Goal: Information Seeking & Learning: Learn about a topic

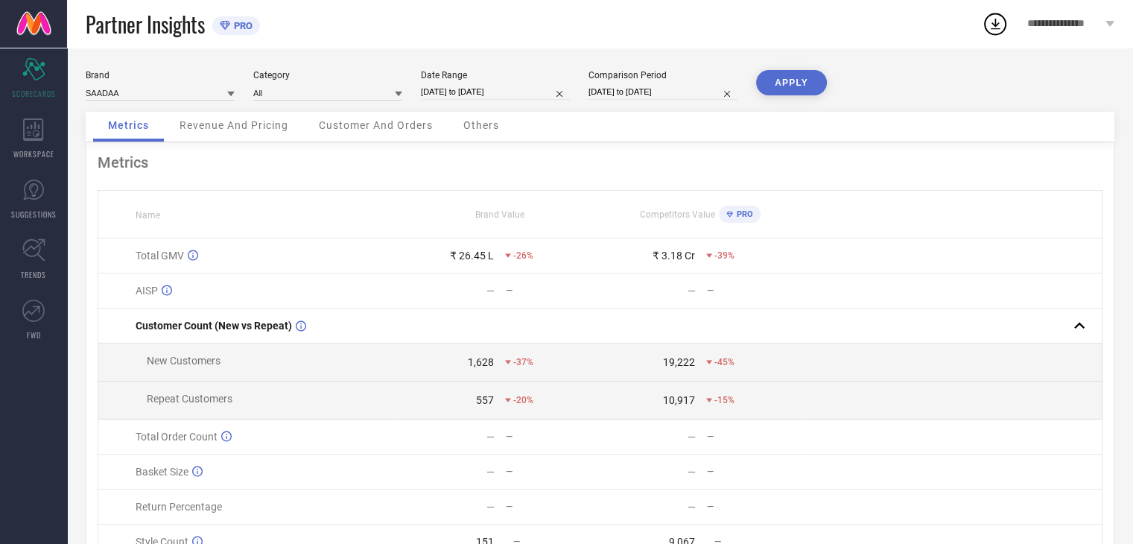
click at [397, 99] on div at bounding box center [398, 93] width 7 height 14
click at [496, 95] on input "[DATE] to [DATE]" at bounding box center [495, 92] width 149 height 16
select select "8"
select select "2025"
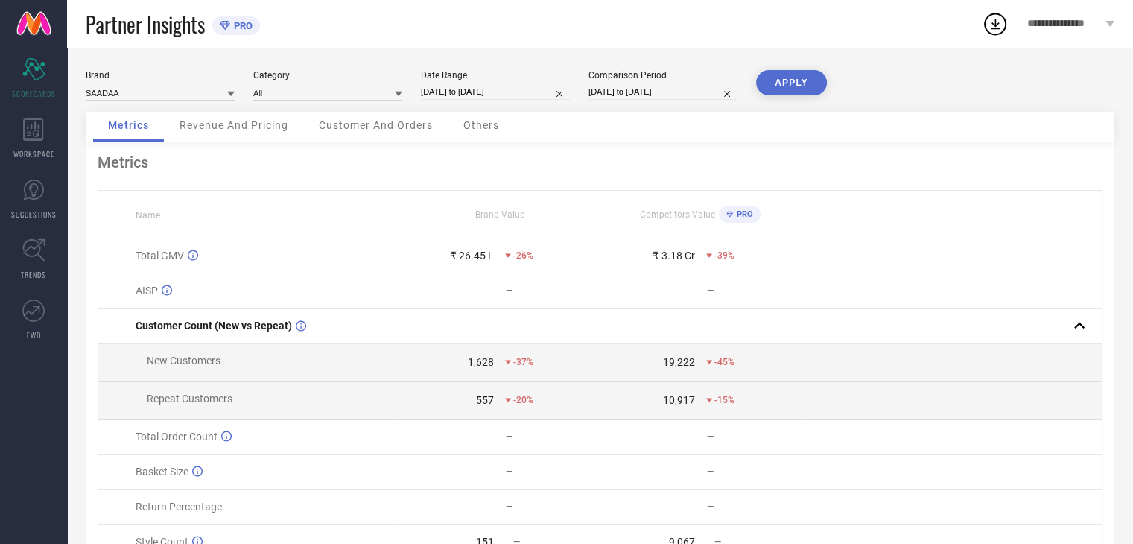
select select "9"
select select "2025"
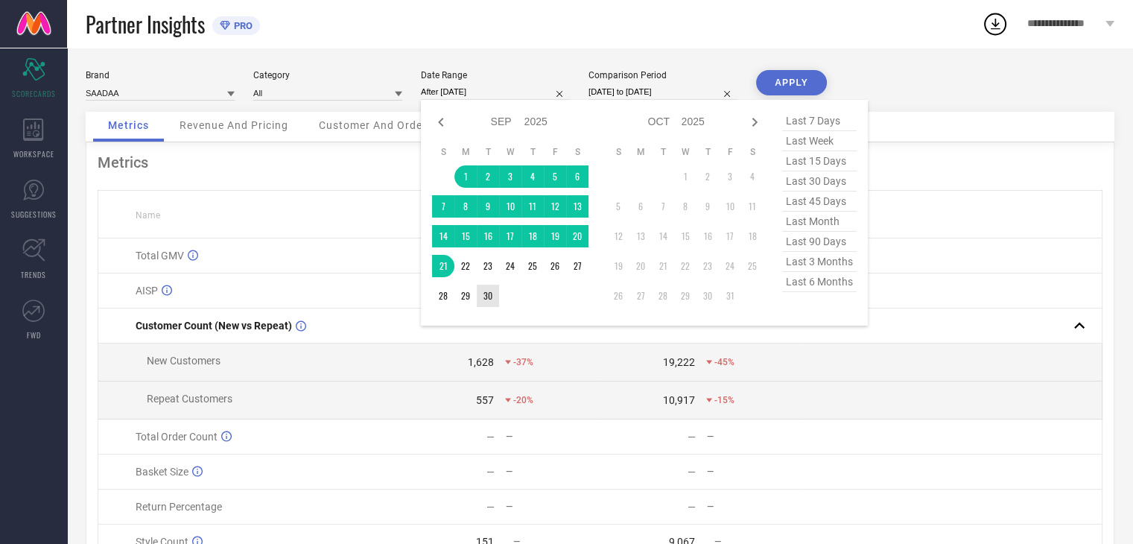
click at [489, 296] on td "30" at bounding box center [488, 296] width 22 height 22
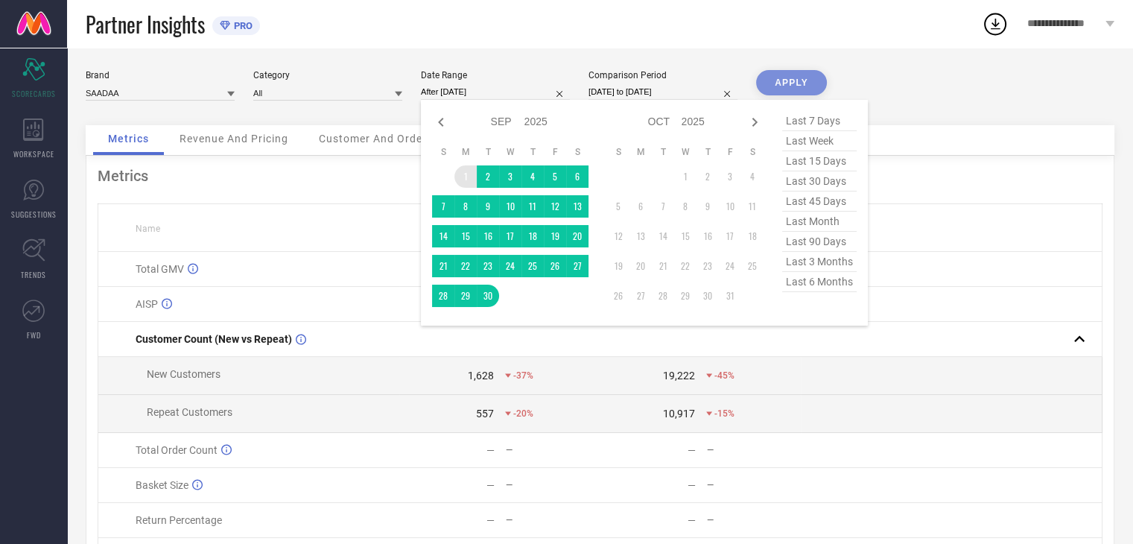
type input "[DATE] to [DATE]"
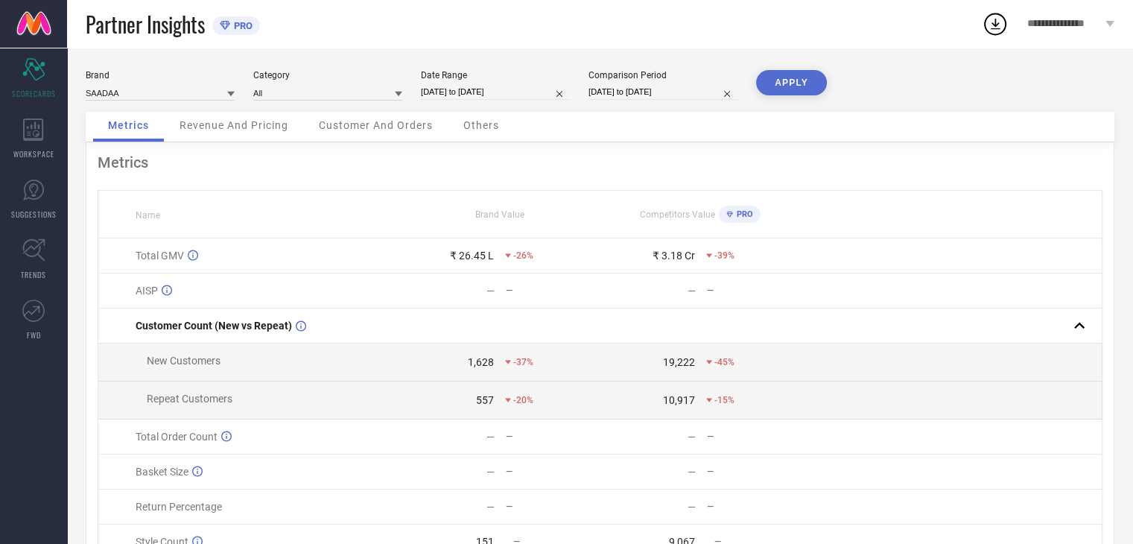
click at [664, 93] on input "[DATE] to [DATE]" at bounding box center [663, 92] width 149 height 16
select select "6"
select select "2024"
select select "7"
select select "2024"
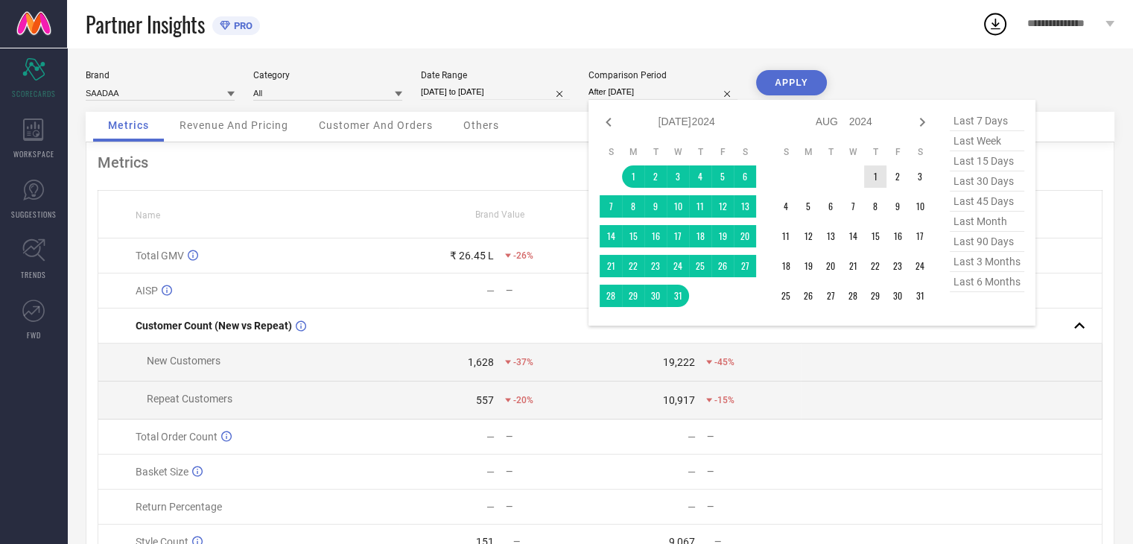
click at [873, 177] on td "1" at bounding box center [875, 176] width 22 height 22
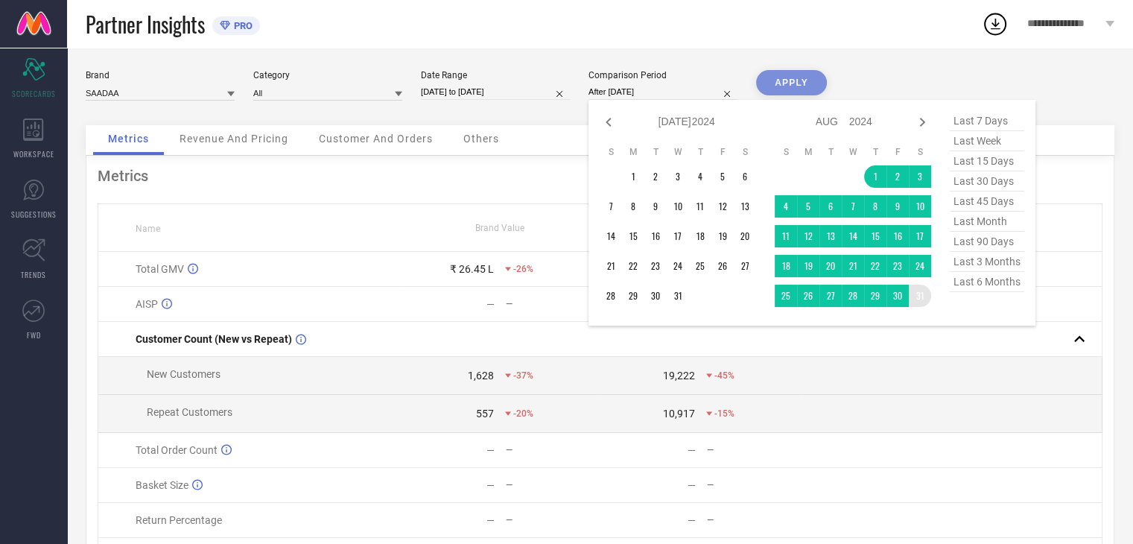
type input "[DATE] to [DATE]"
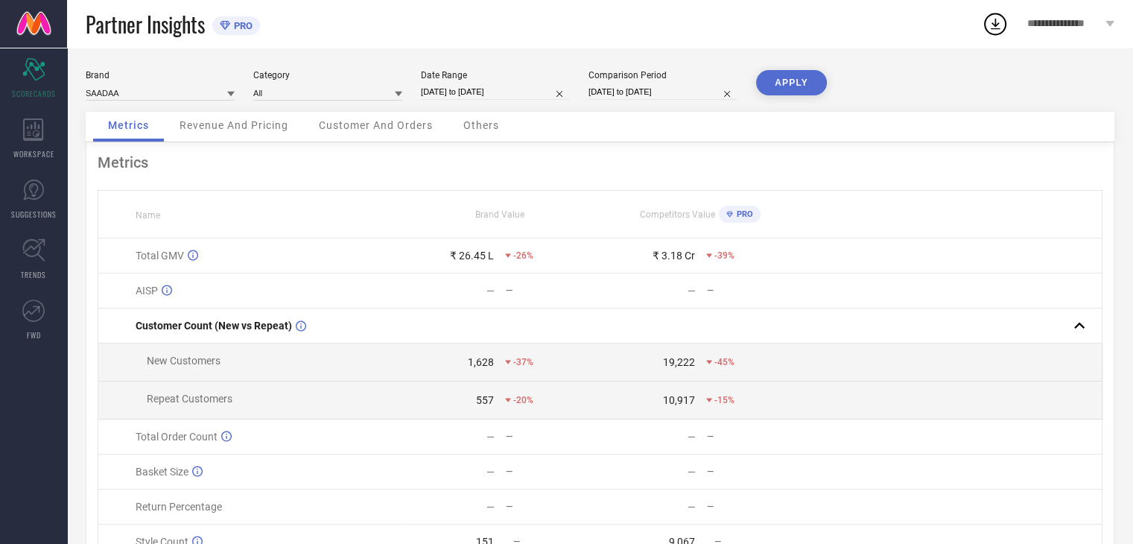
click at [793, 82] on button "APPLY" at bounding box center [791, 82] width 71 height 25
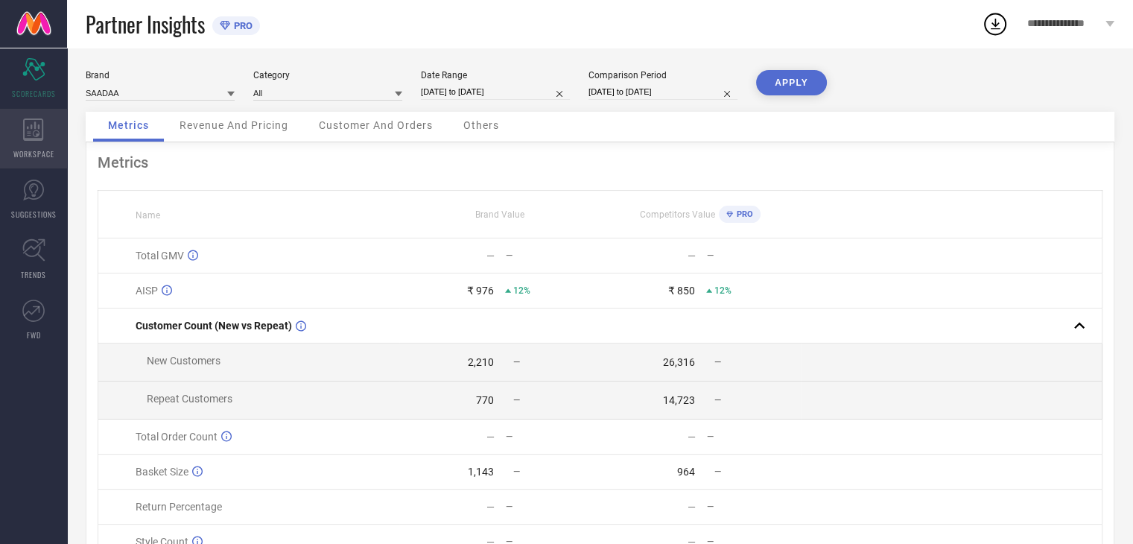
click at [30, 145] on div "WORKSPACE" at bounding box center [33, 139] width 67 height 60
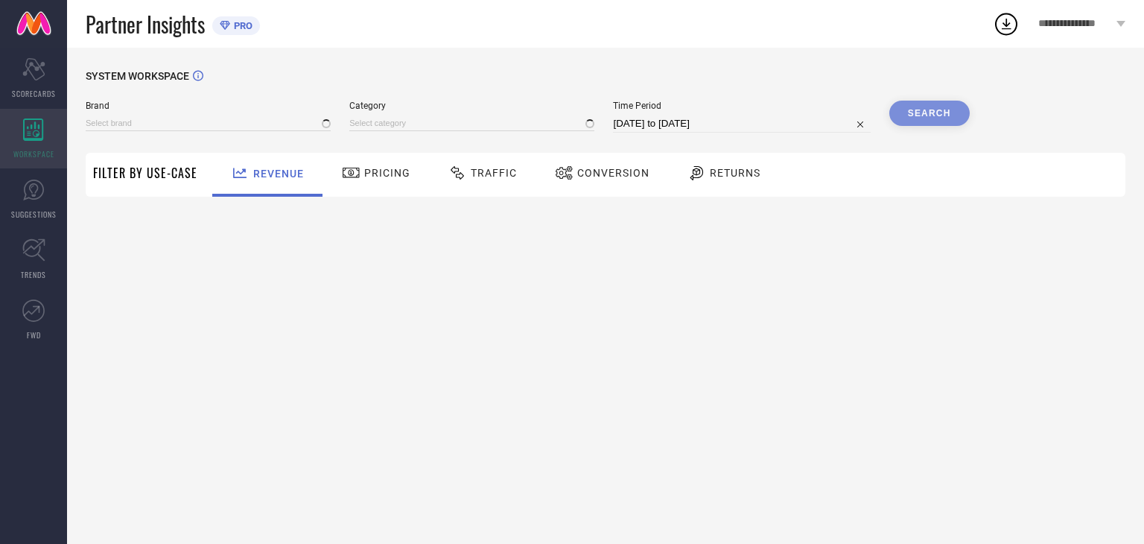
type input "SAADAA"
type input "All"
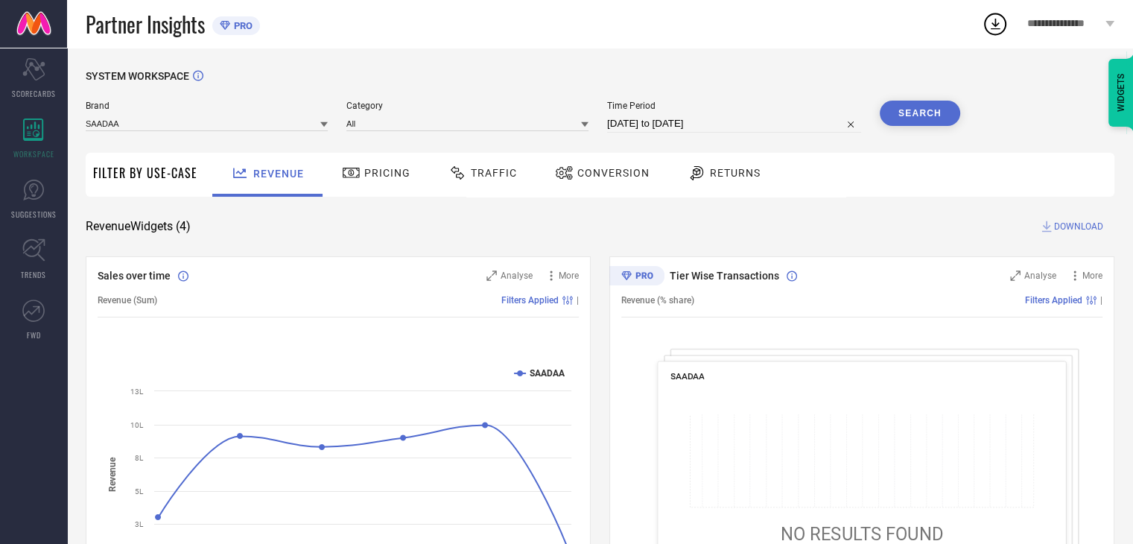
click at [369, 175] on span "Pricing" at bounding box center [387, 173] width 46 height 12
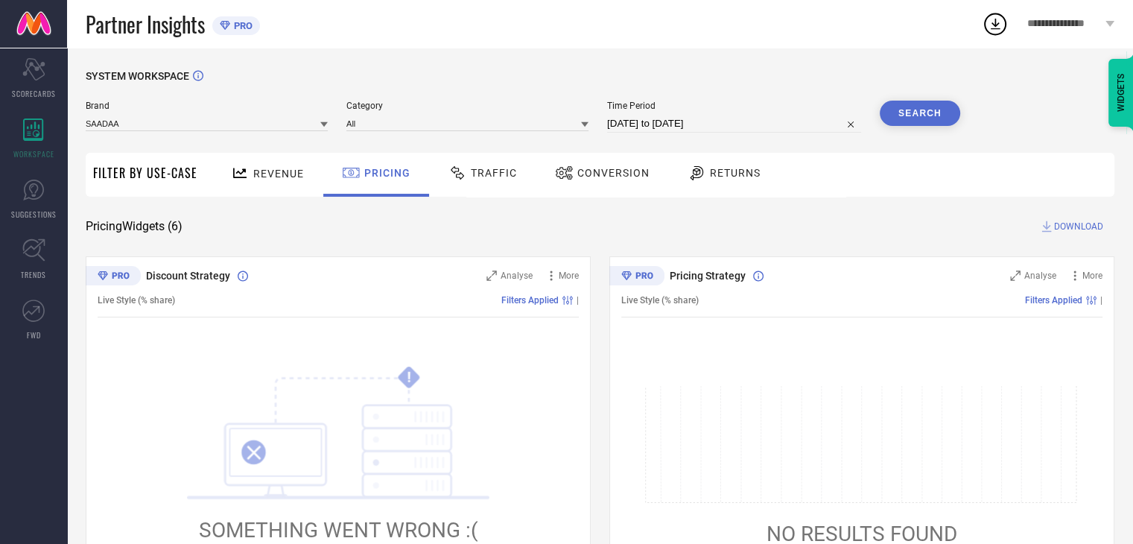
click at [473, 170] on span "Traffic" at bounding box center [494, 173] width 46 height 12
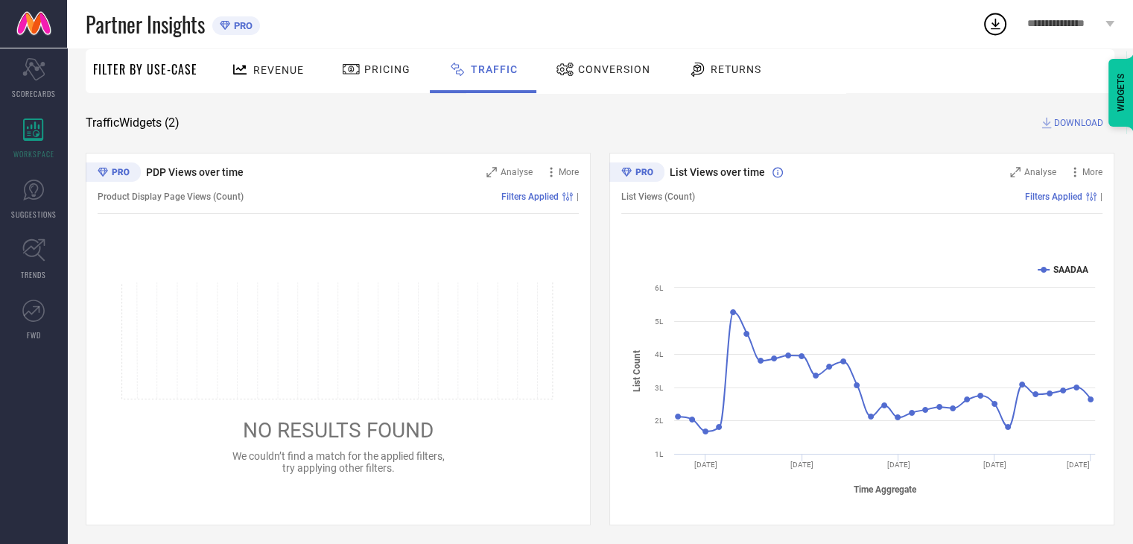
scroll to position [108, 0]
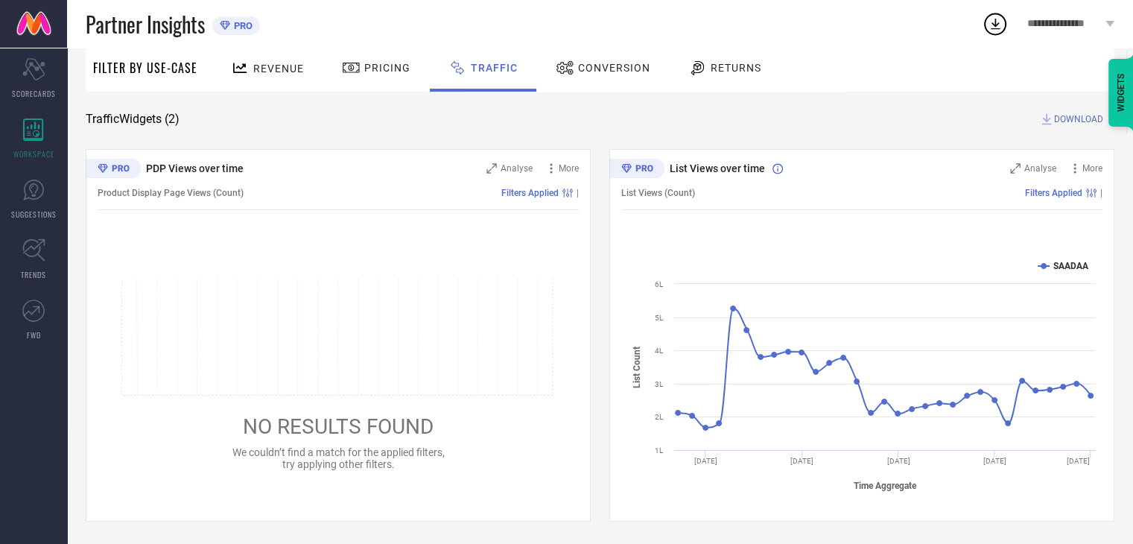
click at [594, 68] on span "Conversion" at bounding box center [614, 68] width 72 height 12
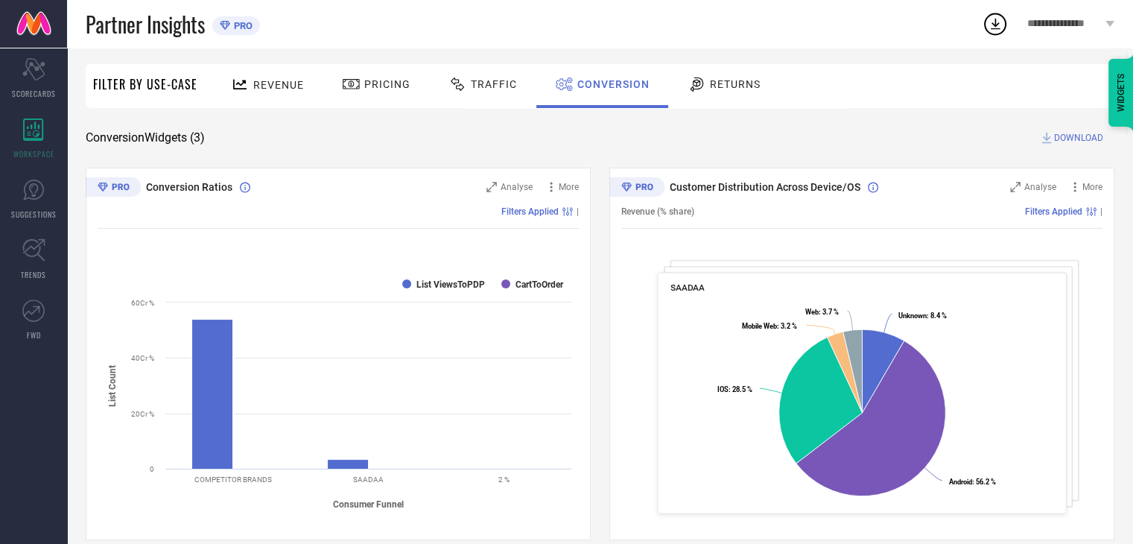
scroll to position [0, 0]
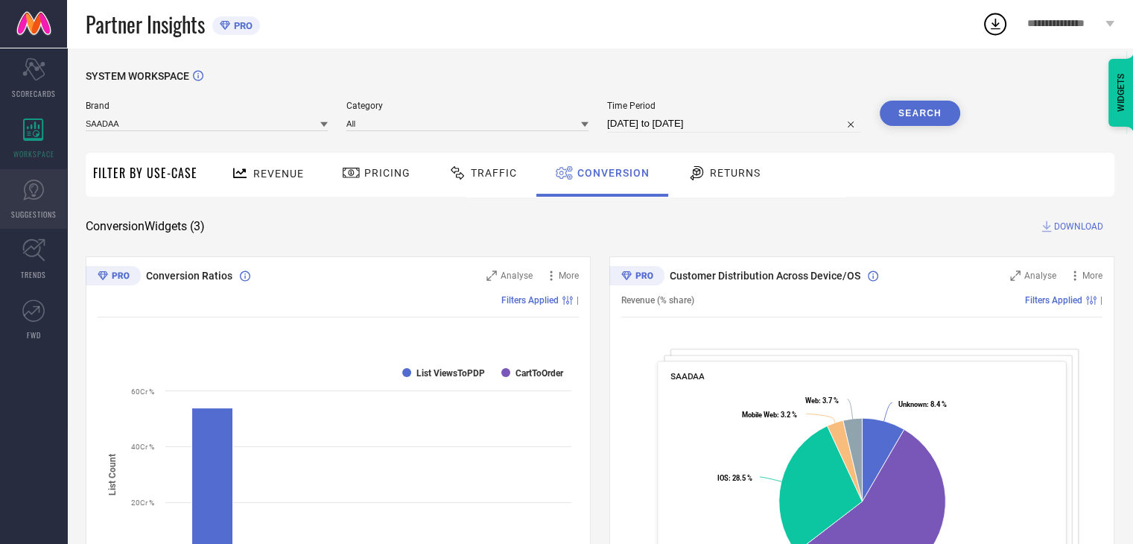
click at [34, 192] on icon at bounding box center [33, 190] width 22 height 22
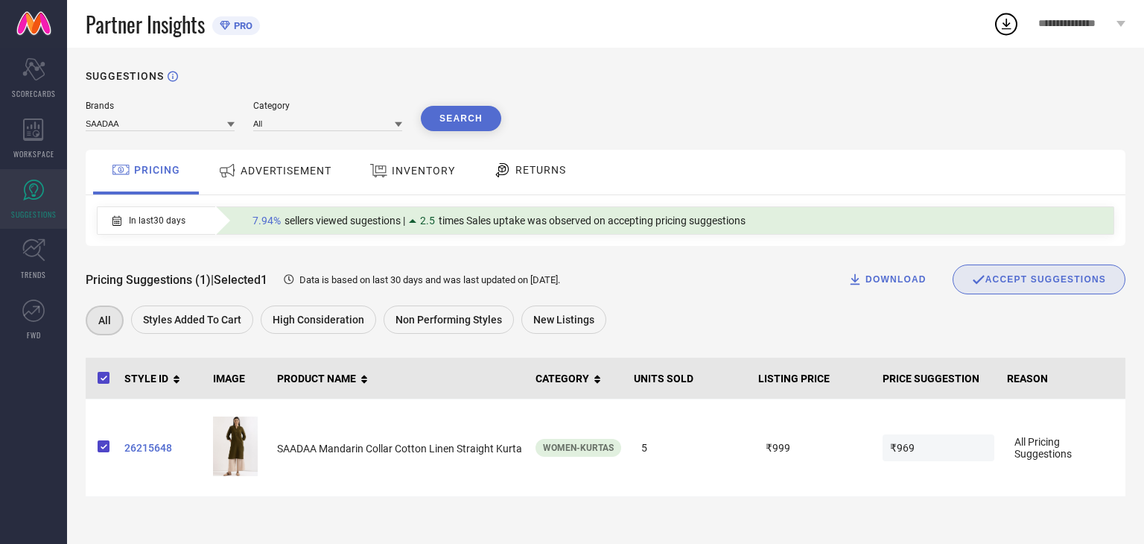
click at [285, 177] on span "ADVERTISEMENT" at bounding box center [286, 171] width 91 height 12
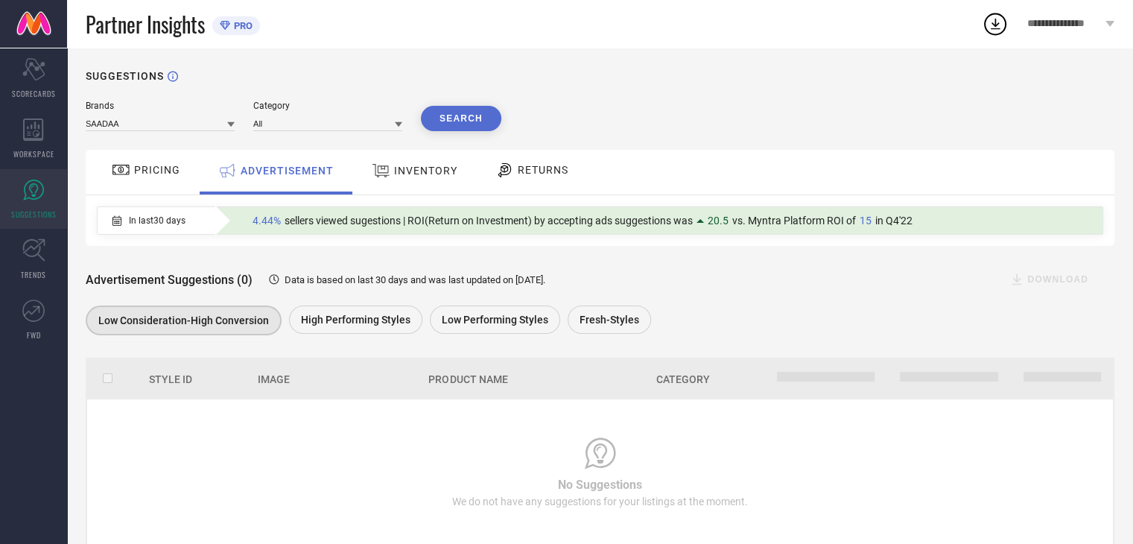
click at [396, 172] on span "INVENTORY" at bounding box center [425, 171] width 63 height 12
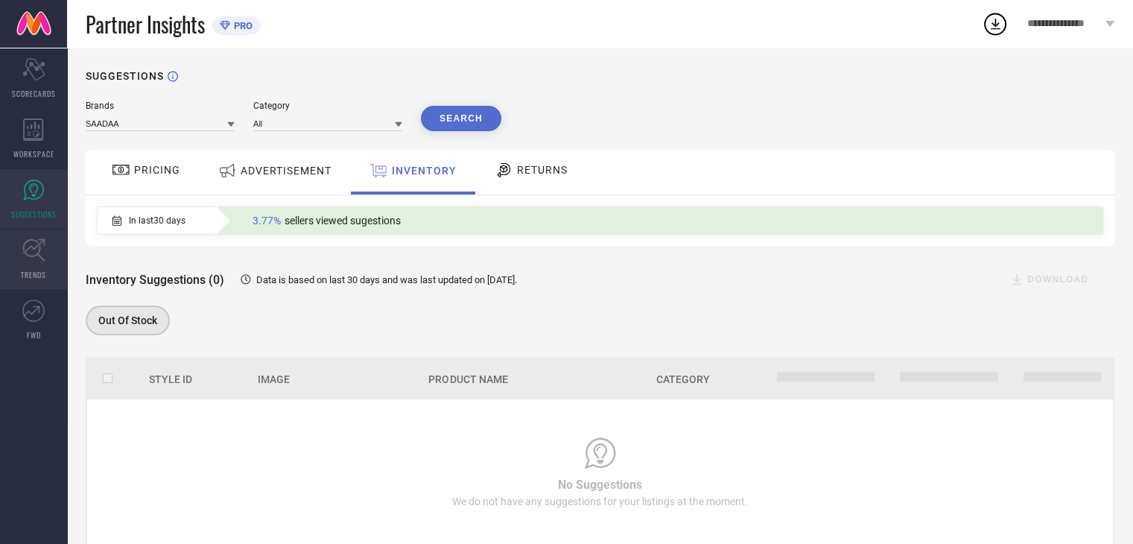
click at [32, 265] on link "TRENDS" at bounding box center [33, 259] width 67 height 60
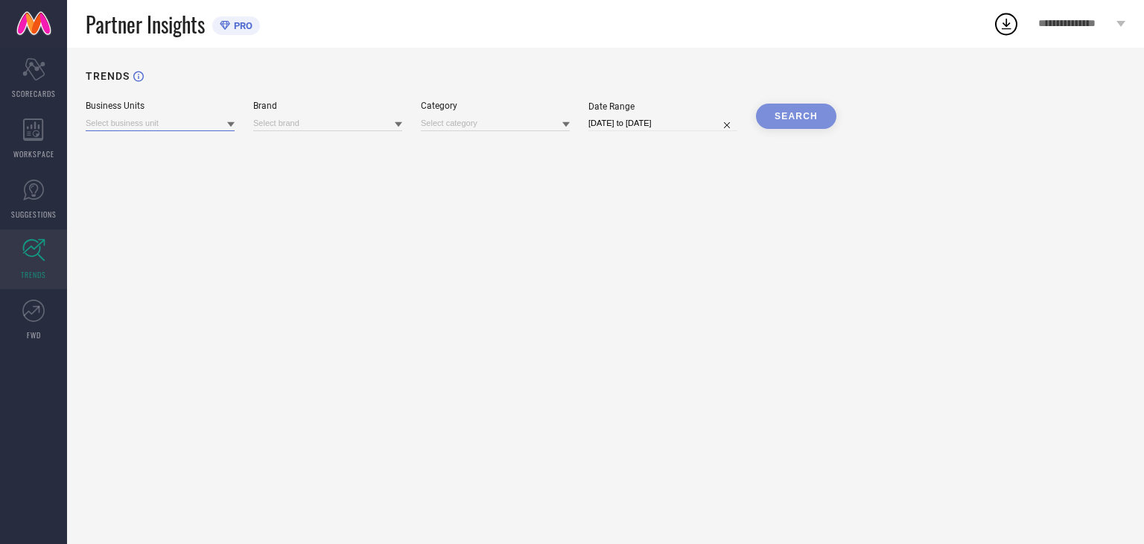
click at [126, 126] on input at bounding box center [160, 123] width 149 height 16
click at [270, 118] on input at bounding box center [327, 123] width 149 height 16
click at [153, 109] on div "Business Units" at bounding box center [160, 106] width 149 height 10
click at [30, 314] on icon at bounding box center [33, 310] width 22 height 22
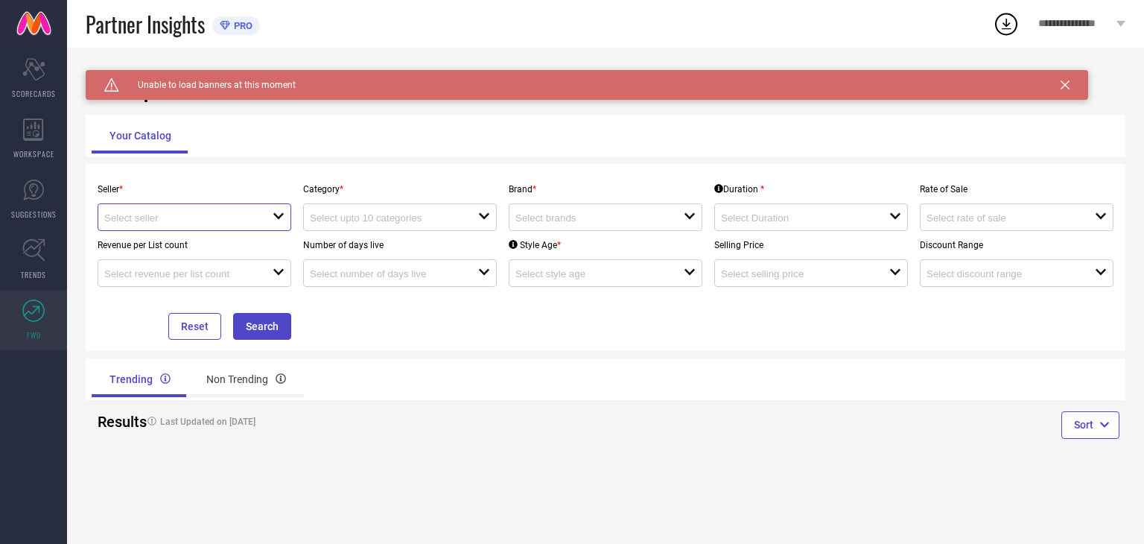
click at [107, 219] on input at bounding box center [179, 217] width 151 height 11
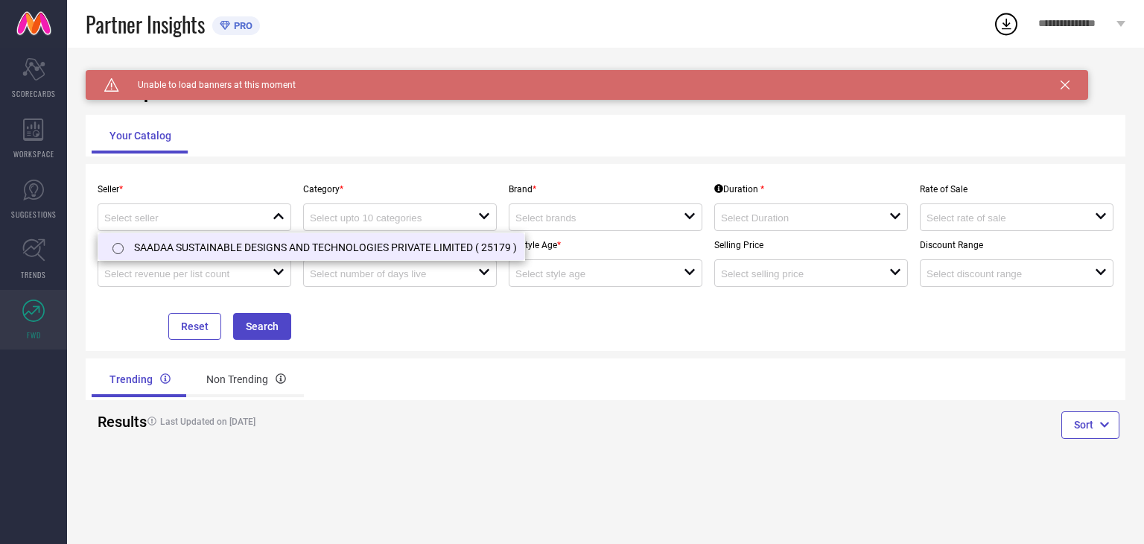
click at [123, 248] on input "radio" at bounding box center [117, 248] width 11 height 11
type input "SAADAA SUSTAINABLE DESIGNS AND TECHNOLOGIES PRIVATE LIMITED ( 25179 )"
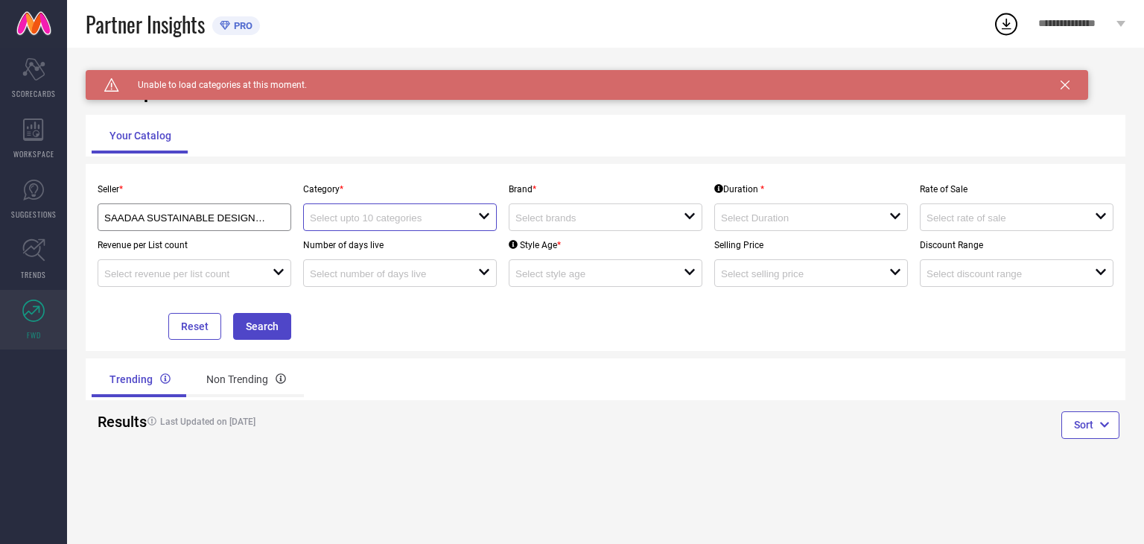
click at [358, 223] on input at bounding box center [385, 217] width 151 height 11
click at [545, 212] on div at bounding box center [600, 217] width 168 height 14
click at [555, 273] on li "SAADAA" at bounding box center [606, 274] width 192 height 27
type input "SAADAA"
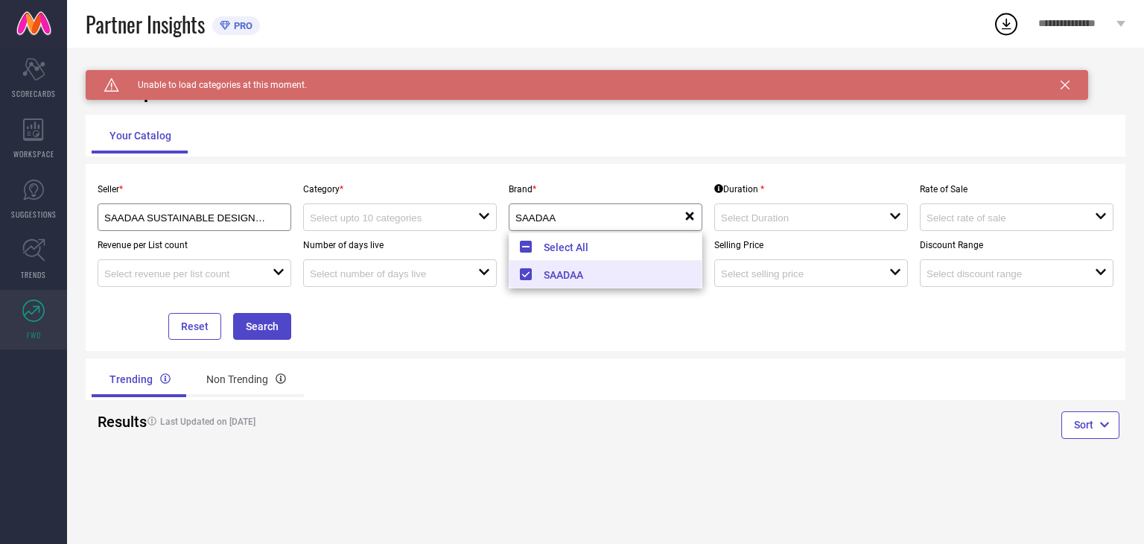
click at [823, 336] on div "Seller * SAADAA SUSTAINABLE DESIGNS AND TECHNOLOGIES PRIVATE LIMITED ( 25179 ) …" at bounding box center [606, 257] width 1028 height 165
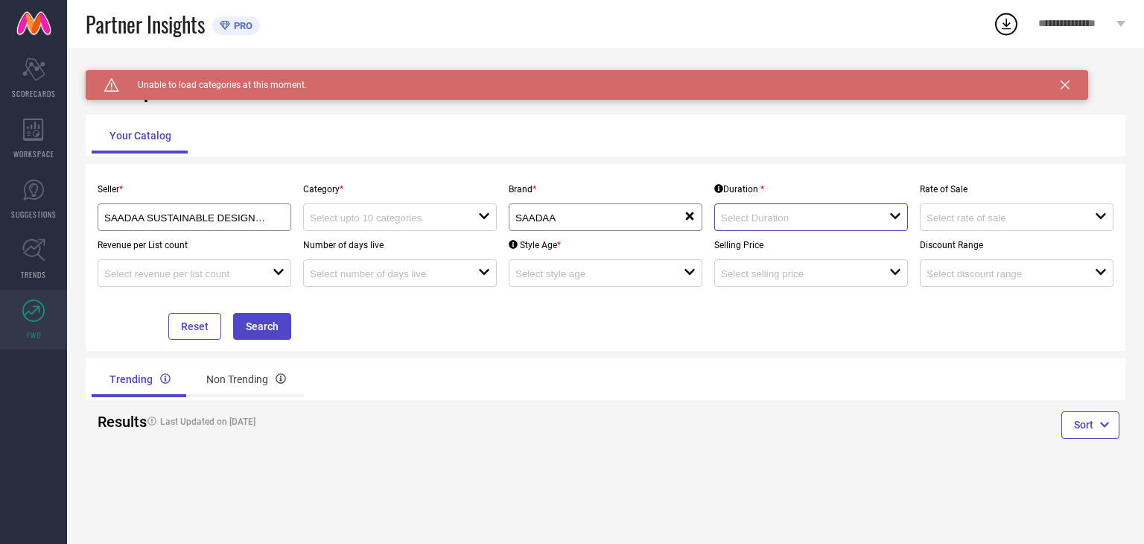
click at [800, 214] on input at bounding box center [796, 217] width 151 height 11
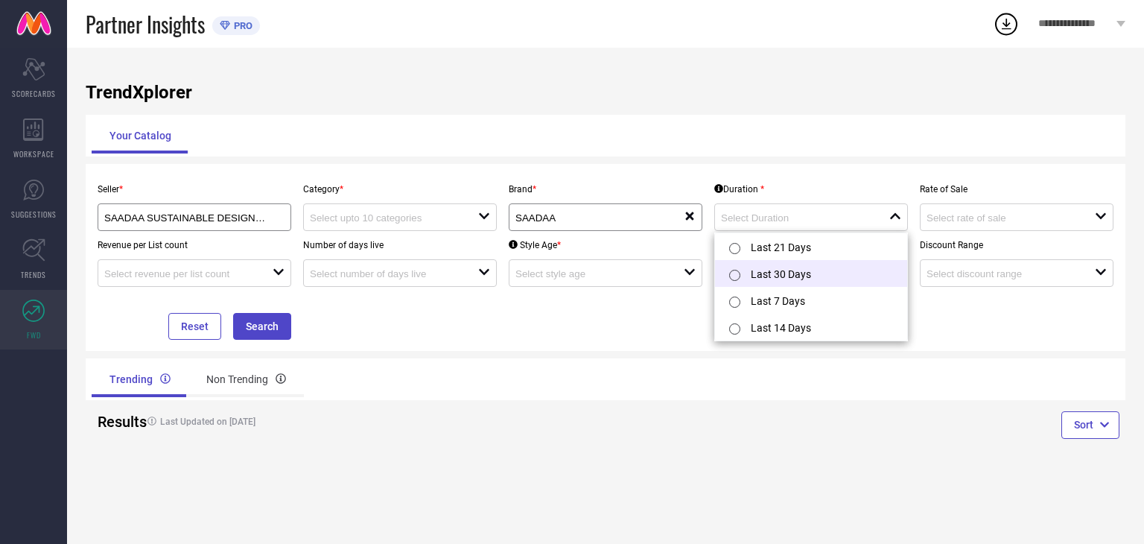
click at [766, 273] on li "Last 30 Days" at bounding box center [811, 273] width 192 height 27
type input "Last 30 Days"
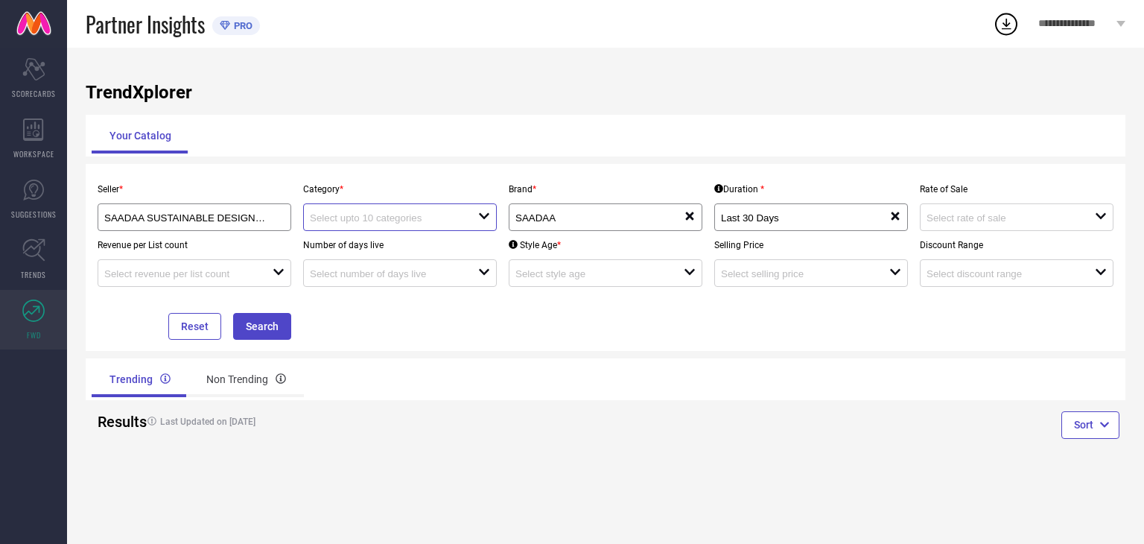
click at [355, 215] on input at bounding box center [385, 217] width 151 height 11
click at [361, 336] on div "Seller * SAADAA SUSTAINABLE DESIGNS AND TECHNOLOGIES PRIVATE LIMITED ( 25179 ) …" at bounding box center [606, 257] width 1028 height 165
click at [262, 323] on button "Search" at bounding box center [262, 326] width 58 height 27
click at [16, 84] on div "Scorecard SCORECARDS" at bounding box center [33, 78] width 67 height 60
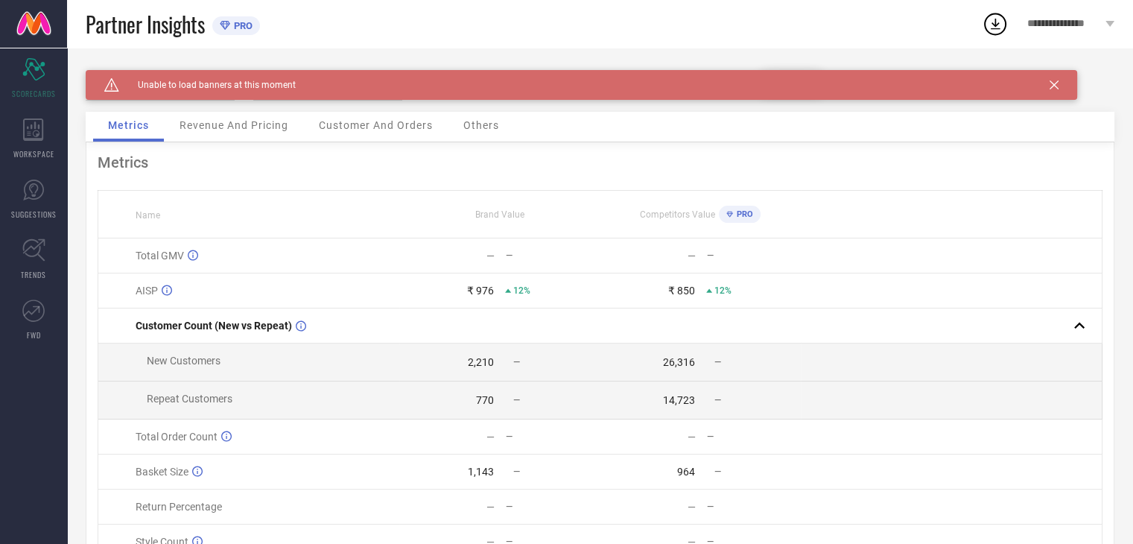
click at [469, 119] on span "Others" at bounding box center [481, 125] width 36 height 12
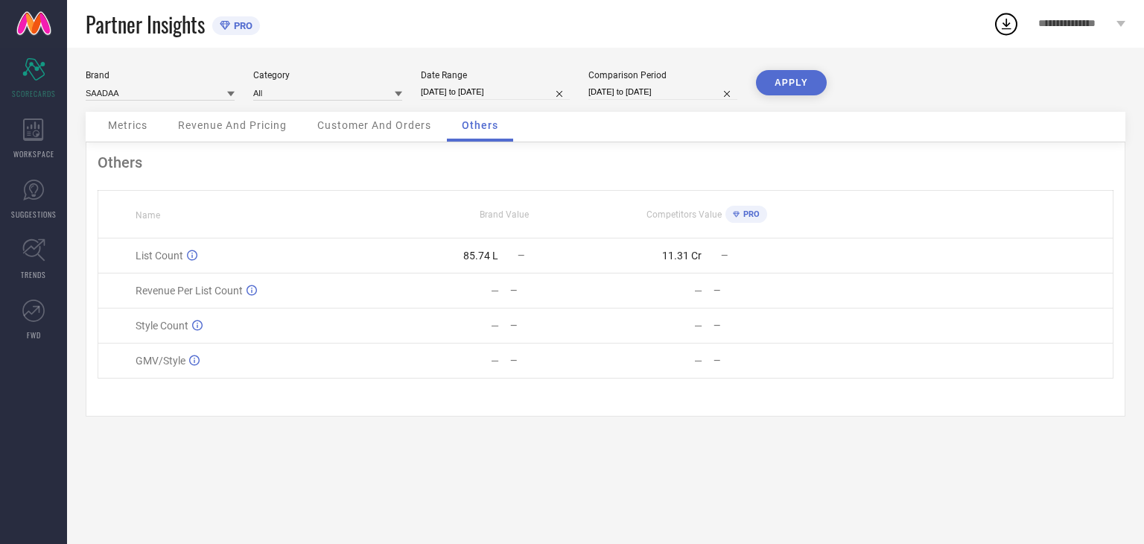
click at [402, 124] on span "Customer And Orders" at bounding box center [374, 125] width 114 height 12
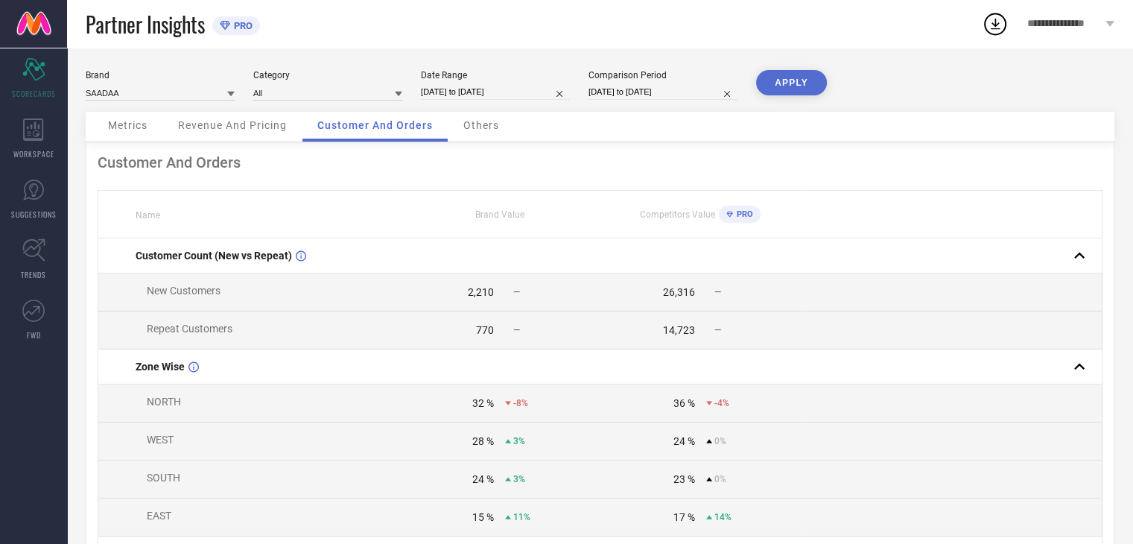
click at [238, 131] on span "Revenue And Pricing" at bounding box center [232, 125] width 109 height 12
